Goal: Check status

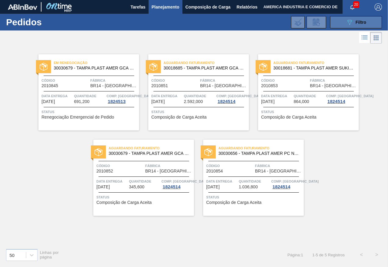
click at [339, 25] on button "089F7B8B-B2A5-4AFE-B5C0-19BA573D28AC Filtro" at bounding box center [356, 22] width 52 height 12
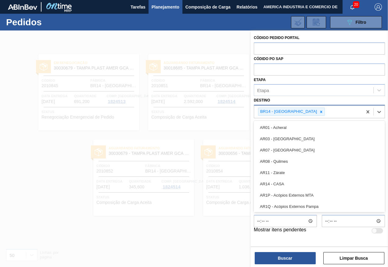
click at [314, 112] on div "BR14 - [GEOGRAPHIC_DATA]" at bounding box center [308, 111] width 108 height 12
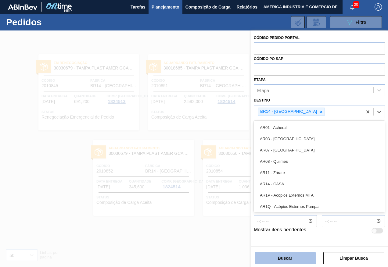
click at [290, 260] on button "Buscar" at bounding box center [284, 258] width 61 height 12
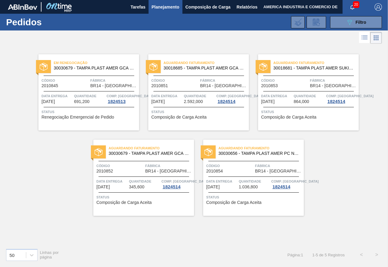
click at [170, 7] on span "Planejamento" at bounding box center [165, 6] width 28 height 7
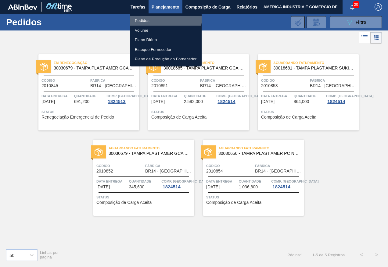
click at [153, 17] on li "Pedidos" at bounding box center [166, 21] width 72 height 10
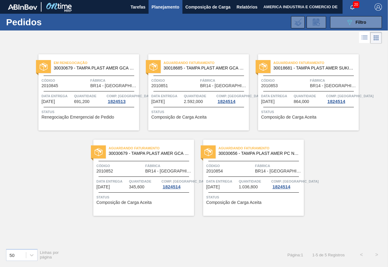
click at [83, 110] on span "Status" at bounding box center [89, 112] width 96 height 6
click at [238, 198] on span "Status" at bounding box center [254, 197] width 96 height 6
click at [152, 199] on span "Status" at bounding box center [144, 197] width 96 height 6
click at [229, 170] on div "Código 2010854" at bounding box center [229, 168] width 47 height 11
click at [285, 82] on span "Código" at bounding box center [284, 80] width 47 height 6
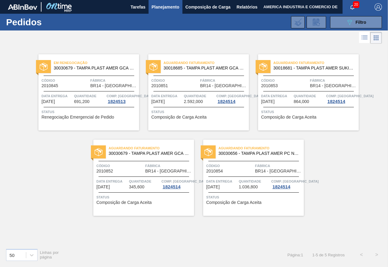
click at [182, 89] on div "Aguardando Faturamento 30018685 - TAMPA PLAST AMER GCA S/LINER Código 2010851 F…" at bounding box center [198, 92] width 101 height 76
click at [81, 100] on span "691,200" at bounding box center [82, 101] width 16 height 5
click at [343, 19] on button "089F7B8B-B2A5-4AFE-B5C0-19BA573D28AC Filtro" at bounding box center [356, 22] width 52 height 12
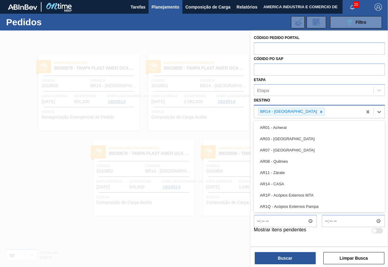
click at [316, 111] on div "BR14 - [GEOGRAPHIC_DATA]" at bounding box center [308, 111] width 108 height 12
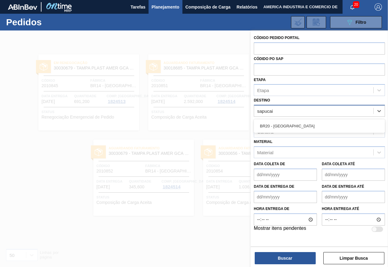
type input "sapucaia"
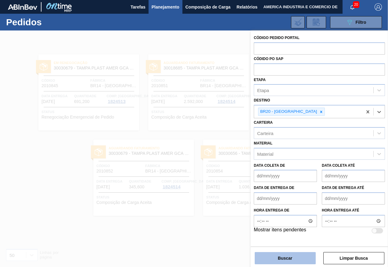
click at [278, 263] on button "Buscar" at bounding box center [284, 258] width 61 height 12
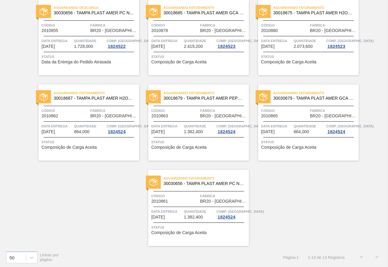
scroll to position [227, 0]
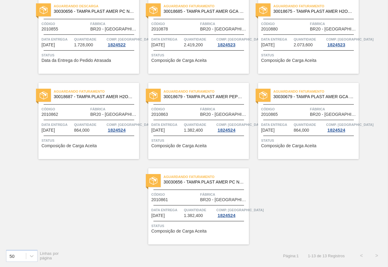
click at [188, 212] on span "Quantidade" at bounding box center [199, 210] width 31 height 6
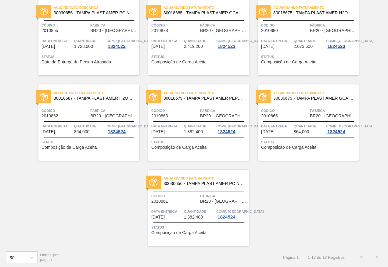
scroll to position [227, 0]
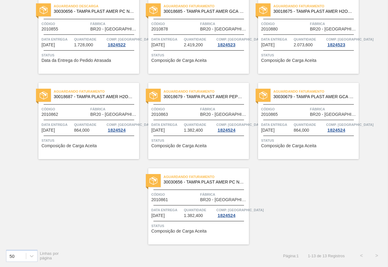
click at [296, 126] on span "Quantidade" at bounding box center [309, 125] width 31 height 6
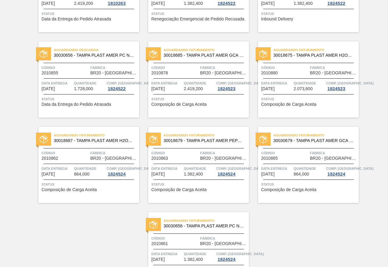
scroll to position [227, 0]
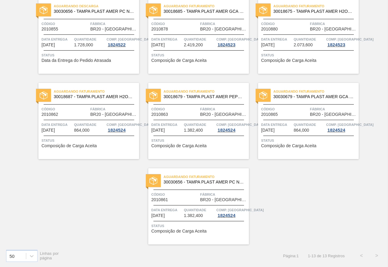
click at [184, 132] on span "1.382,400" at bounding box center [193, 130] width 19 height 5
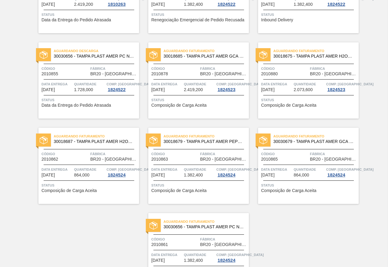
scroll to position [166, 0]
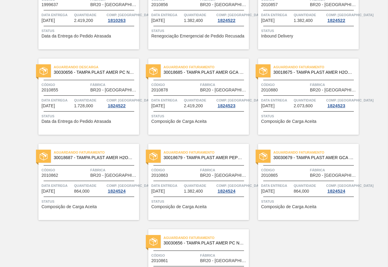
click at [92, 201] on span "Status" at bounding box center [89, 201] width 96 height 6
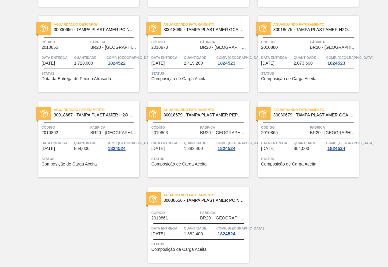
scroll to position [213, 0]
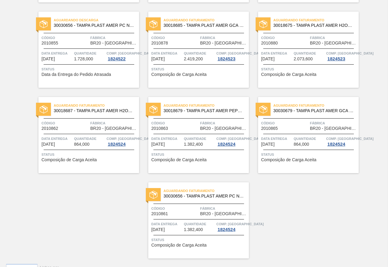
click at [301, 47] on div "Aguardando Faturamento 30018675 - TAMPA PLAST AMER H2OH LIMONETO S/LINER Código…" at bounding box center [308, 50] width 101 height 76
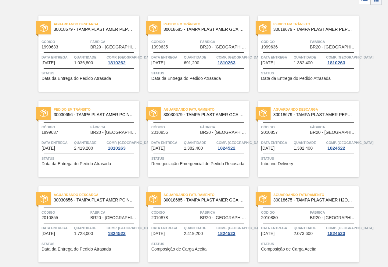
scroll to position [122, 0]
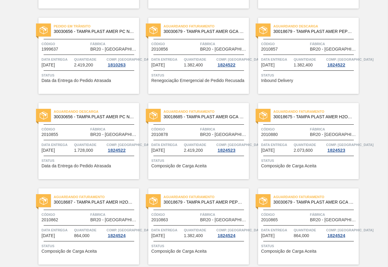
click at [173, 155] on div "Aguardando Faturamento 30018685 - TAMPA PLAST AMER GCA S/LINER Código 2010878 F…" at bounding box center [198, 141] width 101 height 76
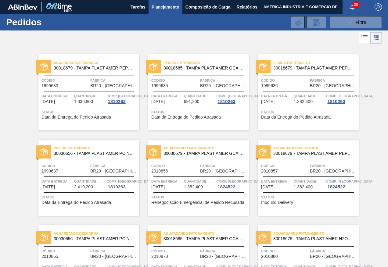
scroll to position [122, 0]
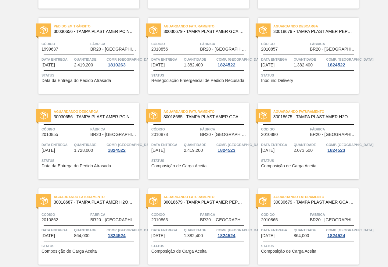
click at [81, 155] on div "Aguardando Descarga 30030656 - TAMPA PLAST AMER PC NIV24 Código 2010855 Fábrica…" at bounding box center [88, 141] width 101 height 76
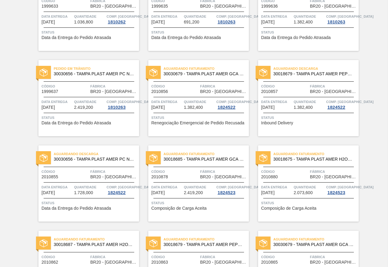
scroll to position [91, 0]
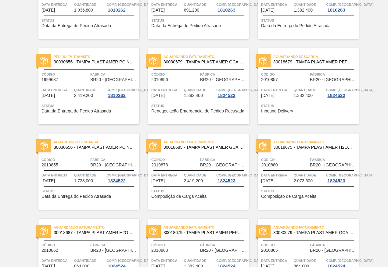
click at [297, 97] on span "1.382,400" at bounding box center [303, 95] width 19 height 5
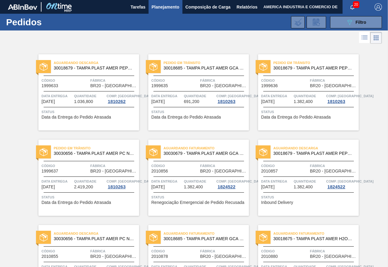
click at [226, 119] on div "Status Data da Entrega do Pedido Atrasada" at bounding box center [199, 114] width 96 height 10
click at [177, 194] on span "Status" at bounding box center [199, 197] width 96 height 6
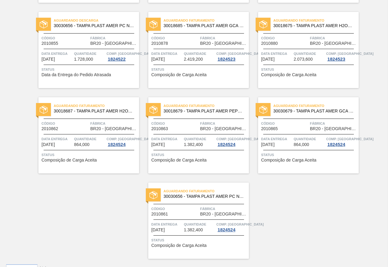
scroll to position [213, 0]
click at [56, 225] on div "Aguardando Descarga 30018679 - TAMPA PLAST AMER PEPSI ZERO S/LINER Código 19996…" at bounding box center [194, 45] width 388 height 427
click at [204, 220] on div "Aguardando Faturamento 30030656 - TAMPA PLAST AMER PC NIV24 Código 2010861 Fábr…" at bounding box center [198, 220] width 101 height 76
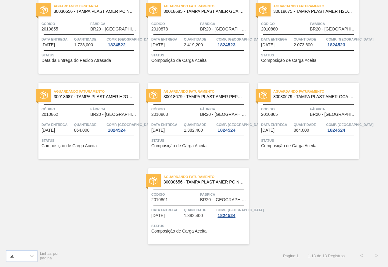
click at [289, 118] on div "Aguardando Faturamento 30030679 - TAMPA PLAST AMER GCA ZERO NIV24 Código 201086…" at bounding box center [308, 121] width 101 height 76
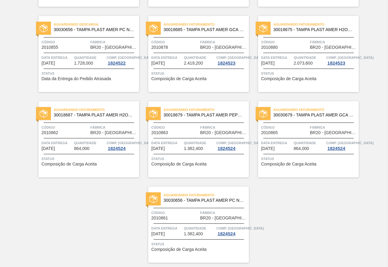
scroll to position [227, 0]
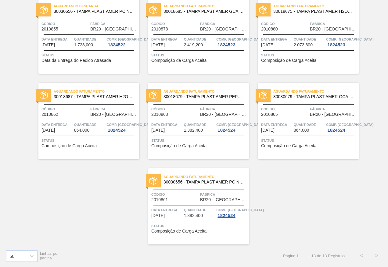
click at [175, 122] on span "Data entrega" at bounding box center [166, 125] width 31 height 6
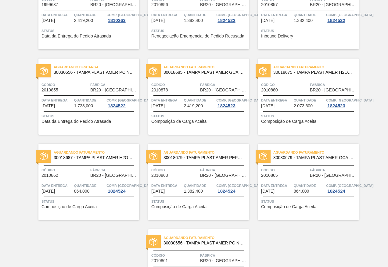
scroll to position [227, 0]
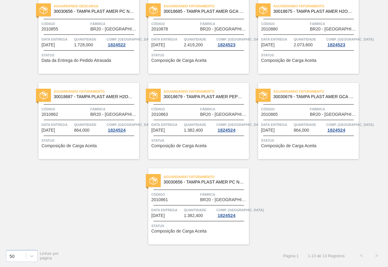
click at [174, 139] on span "Status" at bounding box center [199, 140] width 96 height 6
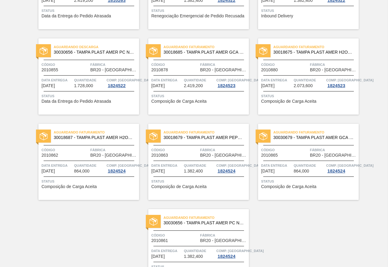
scroll to position [227, 0]
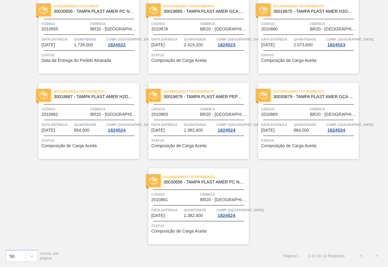
click at [60, 113] on div "Código 2010862" at bounding box center [64, 111] width 47 height 11
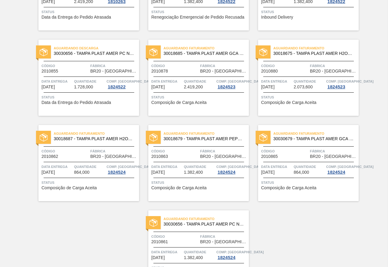
scroll to position [166, 0]
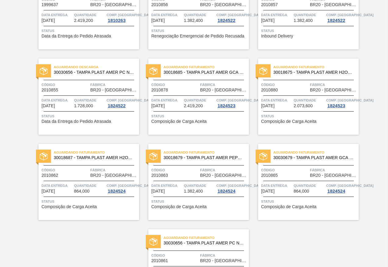
click at [308, 120] on span "Composição de Carga Aceita" at bounding box center [288, 121] width 55 height 5
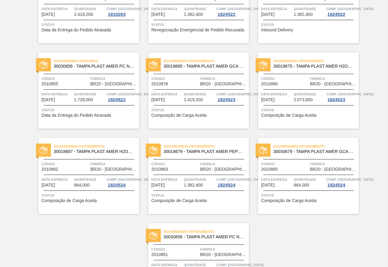
scroll to position [166, 0]
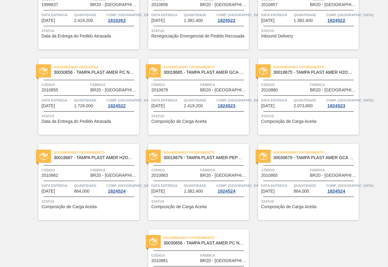
click at [186, 101] on span "Quantidade" at bounding box center [199, 100] width 31 height 6
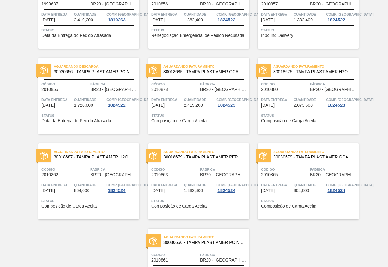
scroll to position [166, 0]
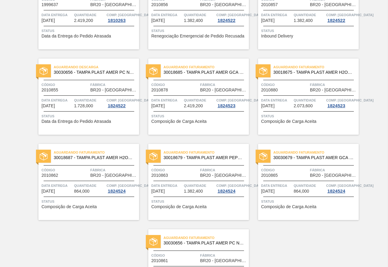
click at [66, 86] on span "Código" at bounding box center [64, 85] width 47 height 6
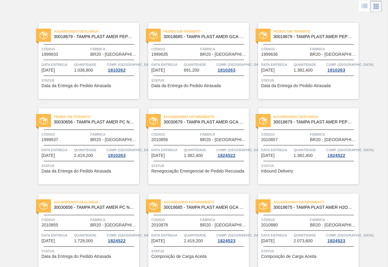
scroll to position [61, 0]
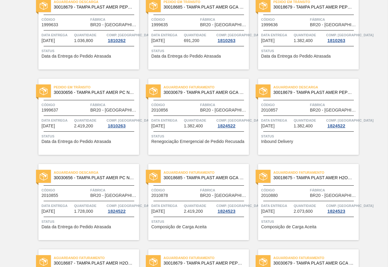
click at [186, 124] on span "1.382,400" at bounding box center [193, 126] width 19 height 5
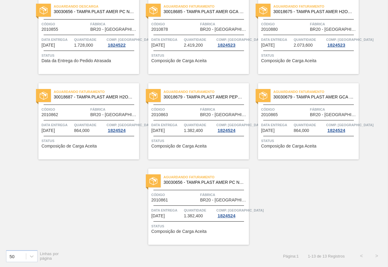
scroll to position [227, 0]
click at [55, 201] on div "Aguardando Descarga 30018679 - TAMPA PLAST AMER PEPSI ZERO S/LINER Código 19996…" at bounding box center [194, 31] width 388 height 427
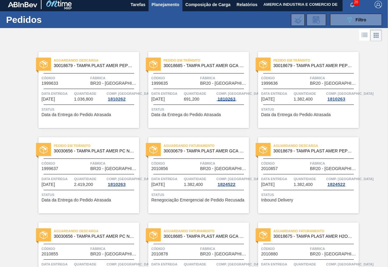
scroll to position [0, 0]
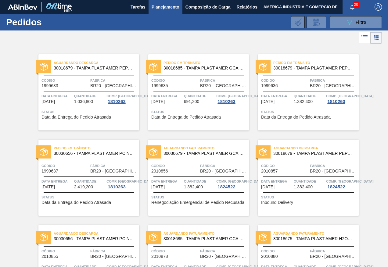
click at [180, 110] on span "Status" at bounding box center [199, 112] width 96 height 6
click at [201, 194] on div "Aguardando Faturamento 30030679 - TAMPA PLAST AMER GCA ZERO NIV24 Código 201085…" at bounding box center [198, 178] width 101 height 76
